Goal: Check status

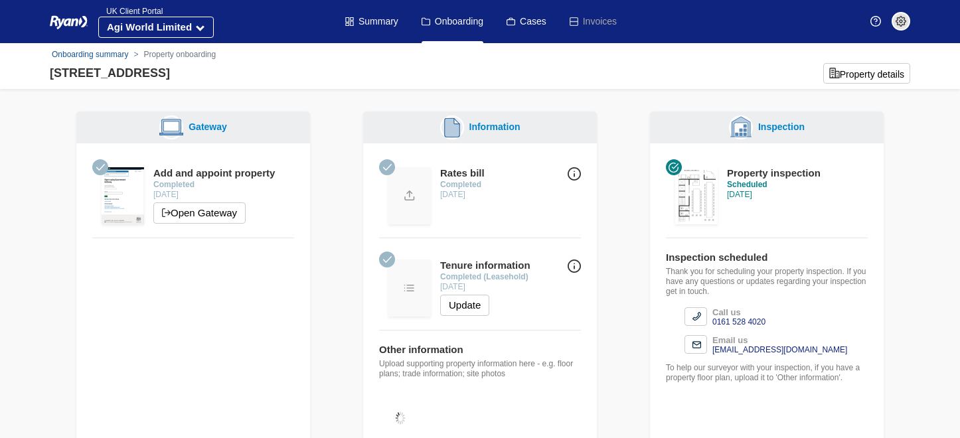
click at [698, 192] on img at bounding box center [696, 195] width 42 height 57
click at [751, 173] on div "Property inspection" at bounding box center [774, 173] width 94 height 13
click at [699, 189] on img at bounding box center [696, 195] width 42 height 57
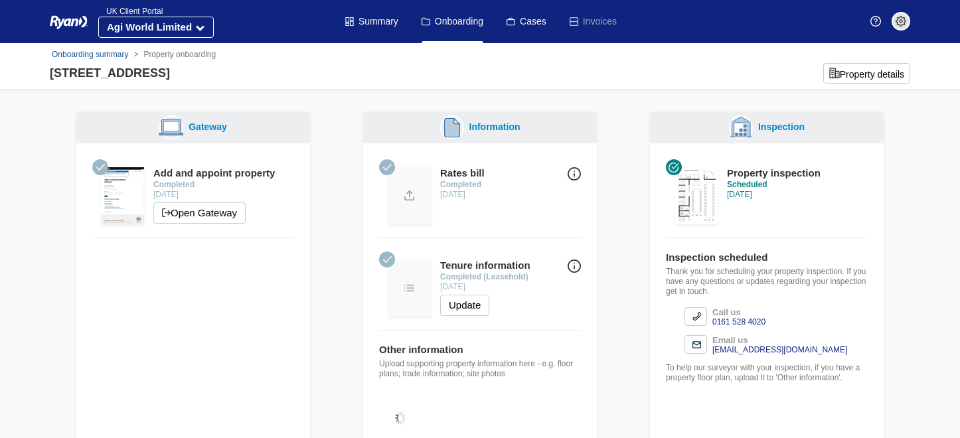
click at [754, 186] on strong "Scheduled" at bounding box center [747, 184] width 40 height 9
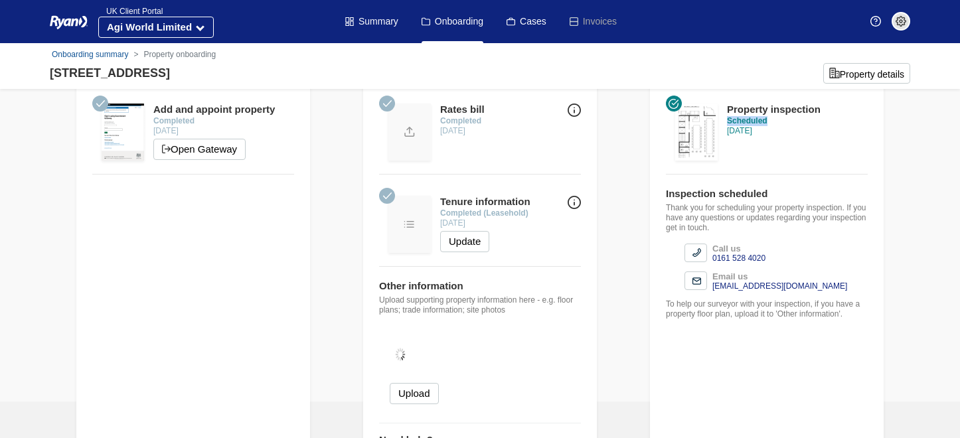
scroll to position [65, 0]
click at [688, 134] on img at bounding box center [696, 130] width 42 height 57
click at [104, 76] on div "[STREET_ADDRESS]" at bounding box center [110, 73] width 120 height 18
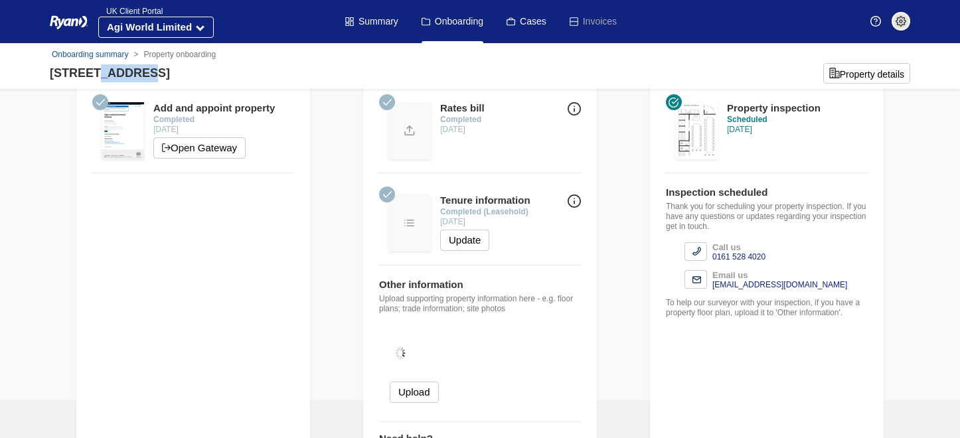
click at [104, 76] on div "[STREET_ADDRESS]" at bounding box center [110, 73] width 120 height 18
click at [77, 73] on div "[STREET_ADDRESS]" at bounding box center [110, 73] width 120 height 18
click at [81, 76] on div "[STREET_ADDRESS]" at bounding box center [110, 73] width 120 height 18
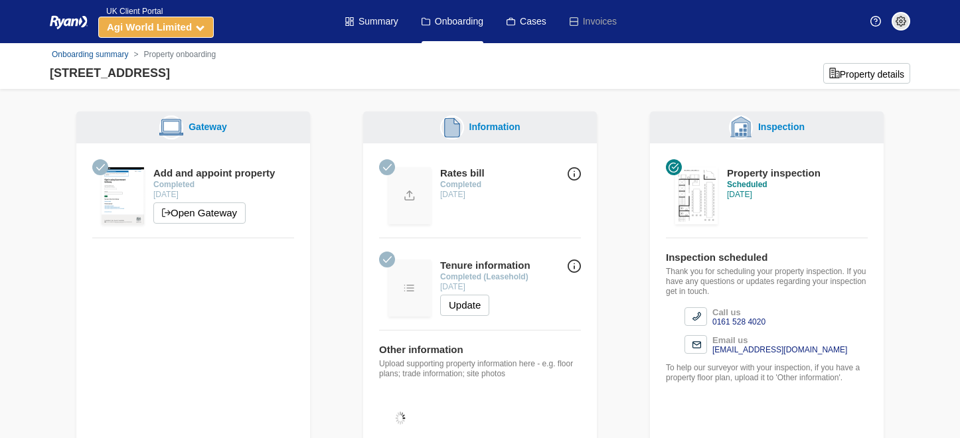
click at [202, 29] on icon at bounding box center [200, 27] width 9 height 9
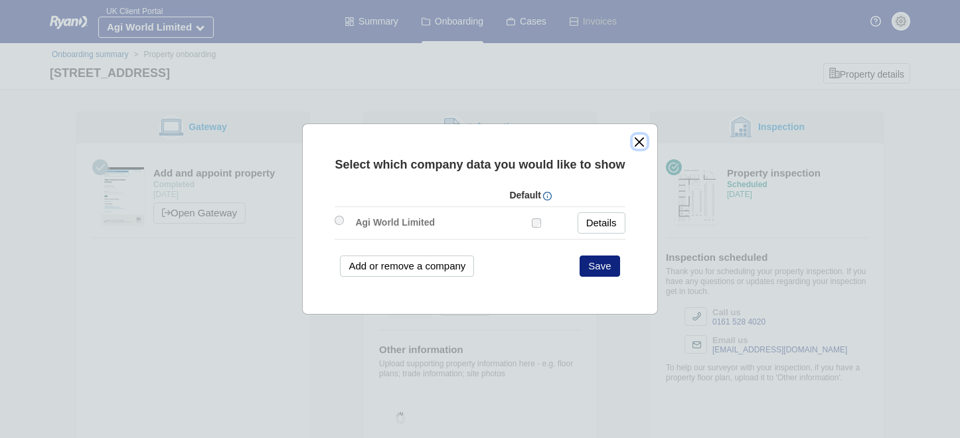
click at [638, 144] on button "close" at bounding box center [639, 142] width 14 height 14
